Goal: Task Accomplishment & Management: Manage account settings

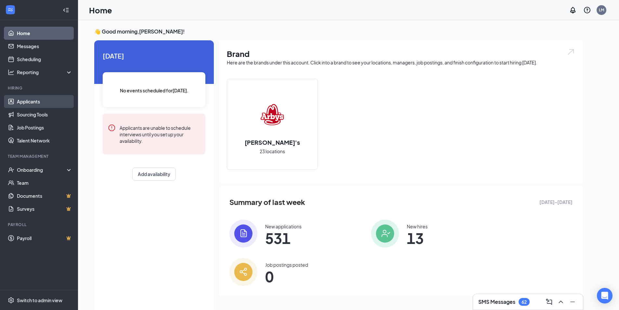
click at [37, 100] on link "Applicants" at bounding box center [45, 101] width 56 height 13
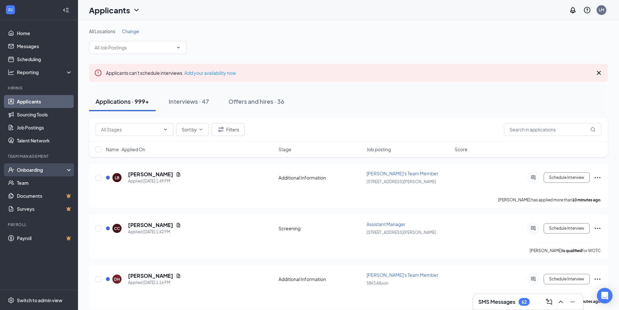
click at [41, 171] on div "Onboarding" at bounding box center [42, 169] width 50 height 6
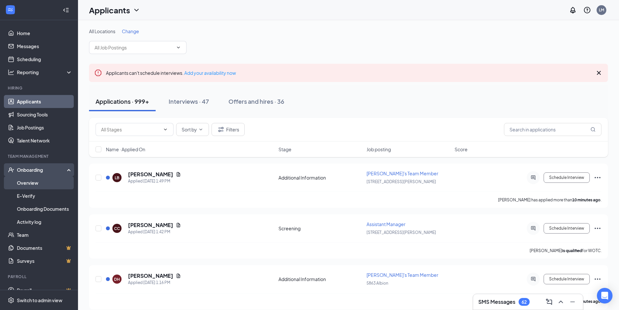
click at [39, 182] on link "Overview" at bounding box center [45, 182] width 56 height 13
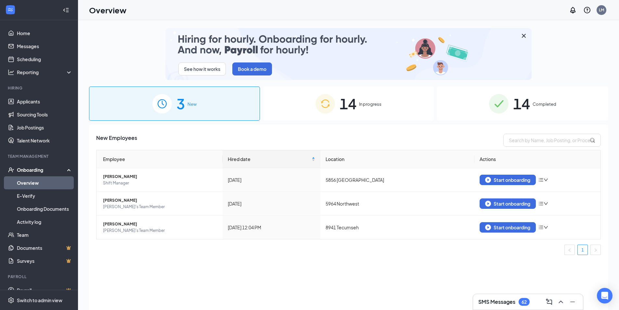
click at [491, 102] on img at bounding box center [498, 103] width 19 height 19
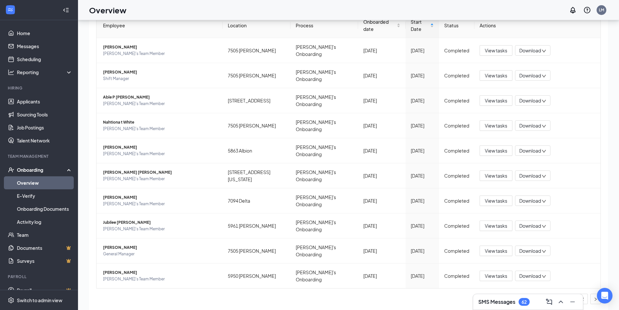
scroll to position [29, 0]
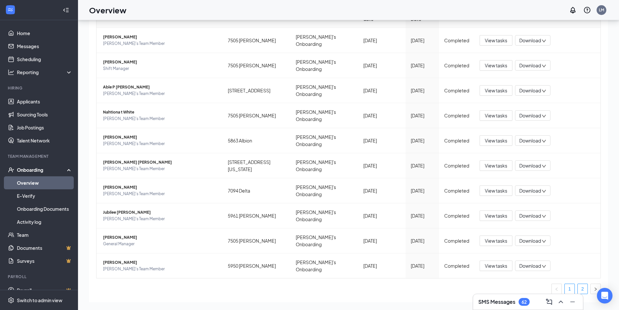
click at [579, 284] on link "2" at bounding box center [583, 289] width 10 height 10
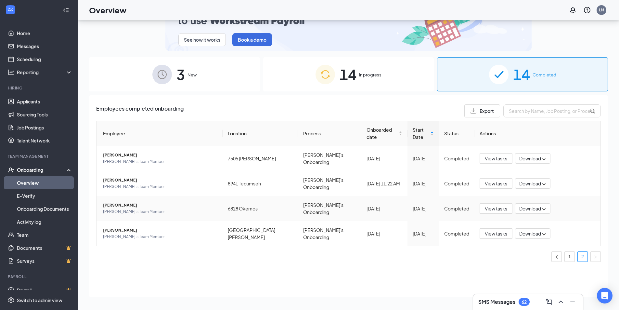
click at [188, 202] on span "[PERSON_NAME]" at bounding box center [160, 205] width 114 height 6
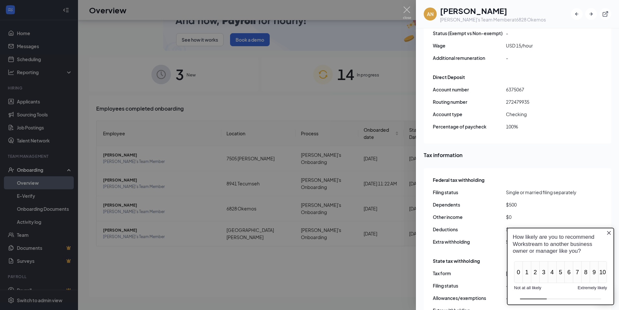
click at [610, 233] on icon "Close button" at bounding box center [608, 232] width 5 height 5
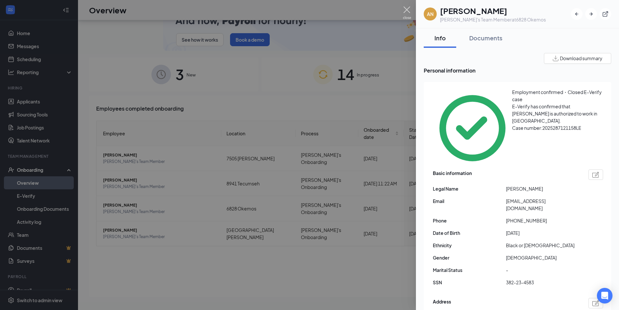
click at [407, 11] on img at bounding box center [407, 12] width 8 height 13
